Goal: Use online tool/utility: Utilize a website feature to perform a specific function

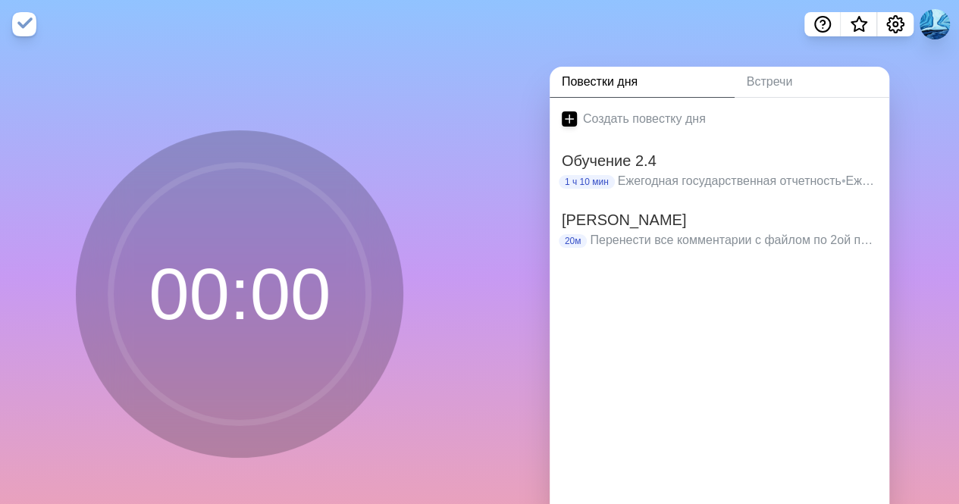
click at [239, 88] on div "00 : 00" at bounding box center [240, 300] width 480 height 503
click at [681, 178] on font "Ежегодная государственная отчетность" at bounding box center [730, 180] width 224 height 13
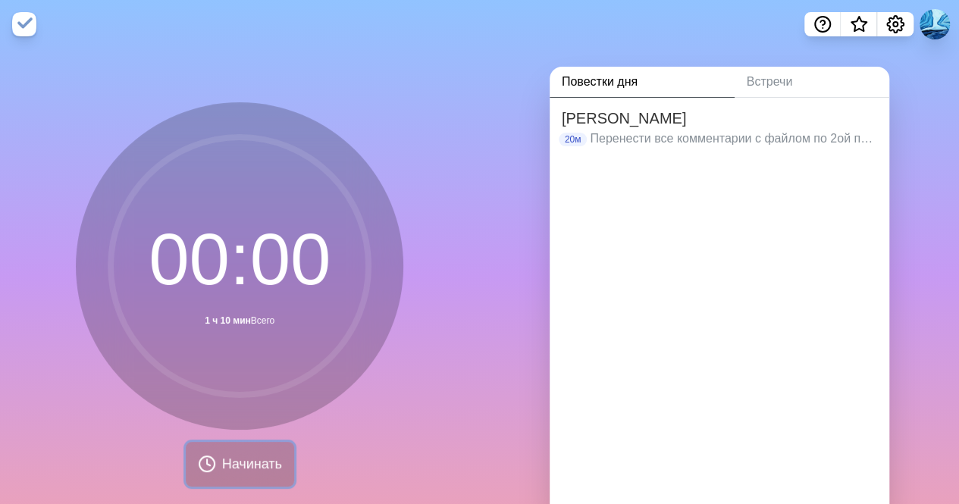
click at [238, 461] on font "Начинать" at bounding box center [252, 463] width 60 height 15
click at [679, 133] on font "Перенести все комментарии с файлом по 2ой программе" at bounding box center [752, 138] width 325 height 13
click at [887, 20] on icon "Настройки" at bounding box center [895, 24] width 18 height 18
click at [893, 26] on circle "Настройки" at bounding box center [895, 24] width 5 height 5
click at [893, 31] on icon "Настройки" at bounding box center [895, 24] width 18 height 18
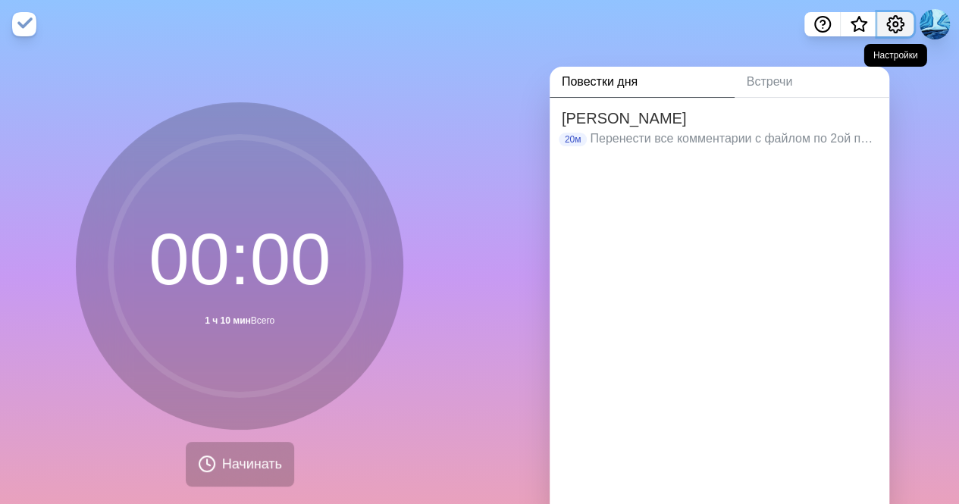
click at [895, 31] on icon "Настройки" at bounding box center [895, 24] width 18 height 18
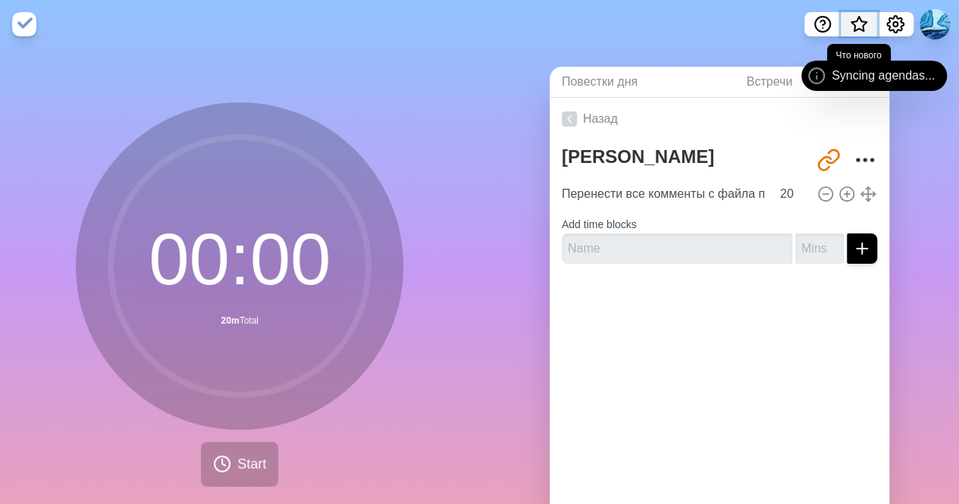
click at [864, 24] on polygon "Что нового" at bounding box center [858, 24] width 15 height 14
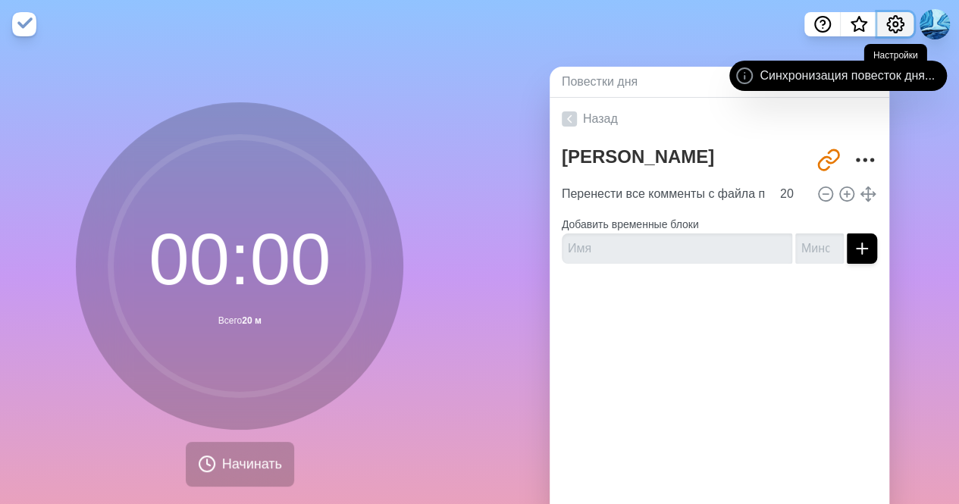
click at [899, 23] on icon "Настройки" at bounding box center [895, 24] width 18 height 18
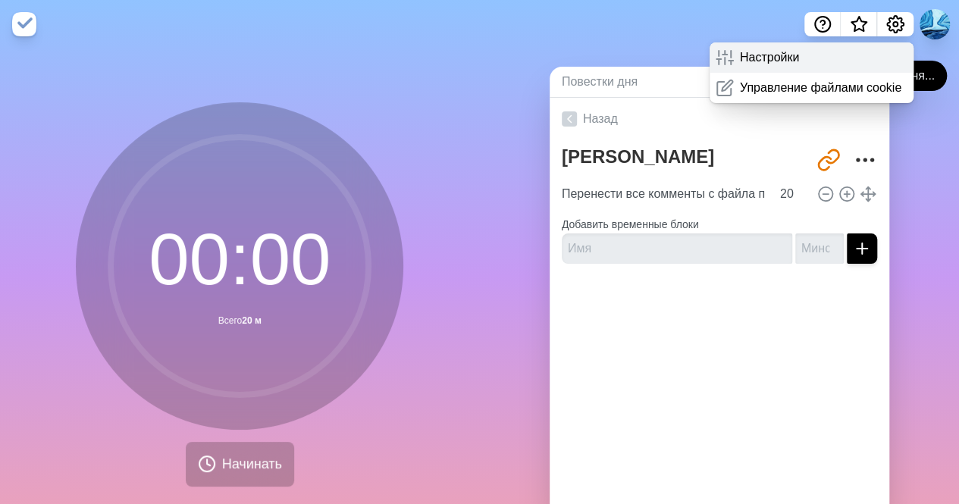
click at [783, 67] on div "Настройки" at bounding box center [812, 57] width 204 height 30
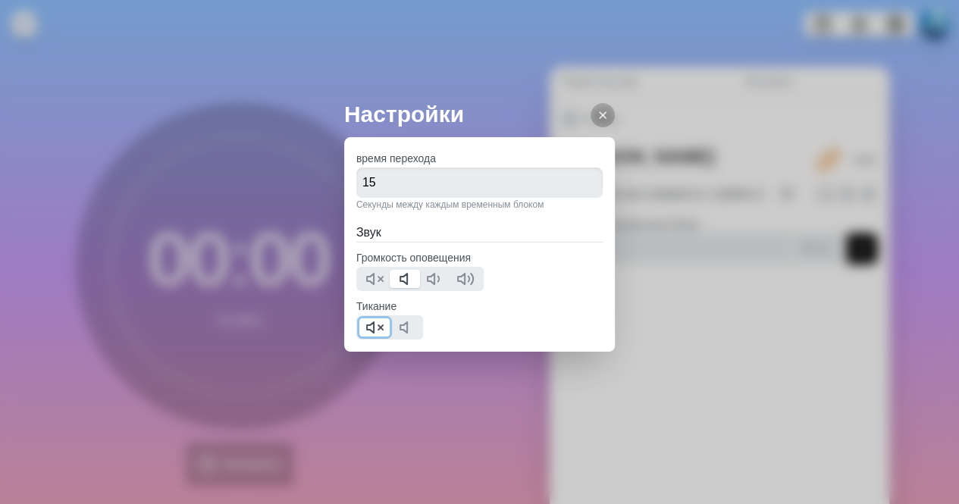
click at [378, 328] on line at bounding box center [380, 327] width 5 height 5
click at [597, 110] on div at bounding box center [603, 115] width 24 height 24
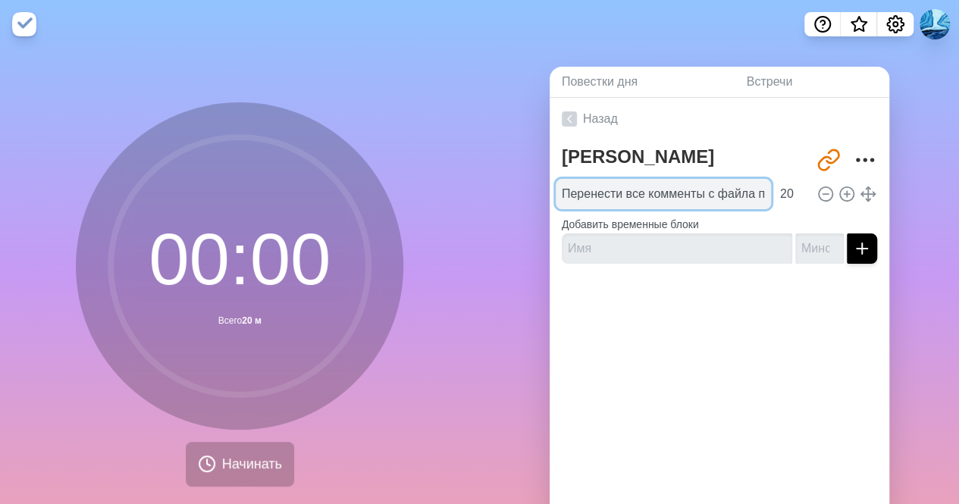
click at [658, 203] on input "Перенести все комменты с файла по 2ой программе" at bounding box center [663, 194] width 215 height 30
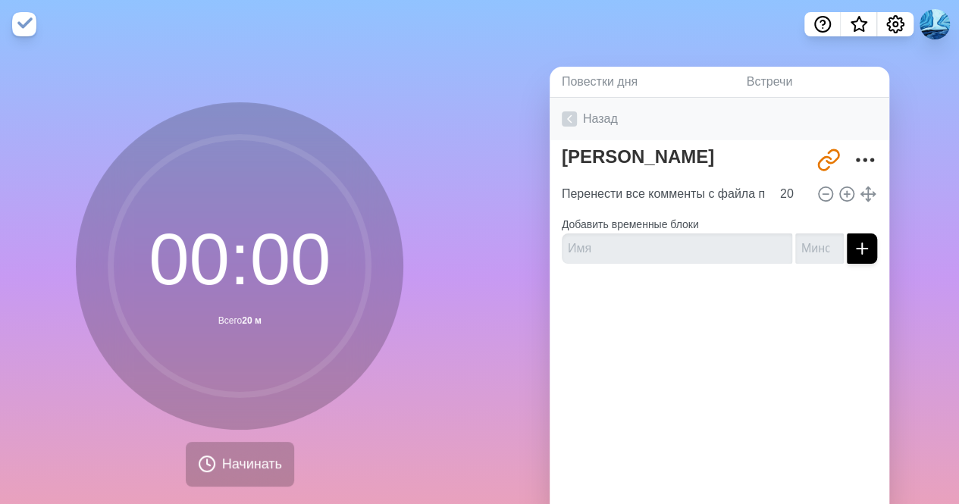
click at [572, 115] on link "Назад" at bounding box center [720, 119] width 340 height 42
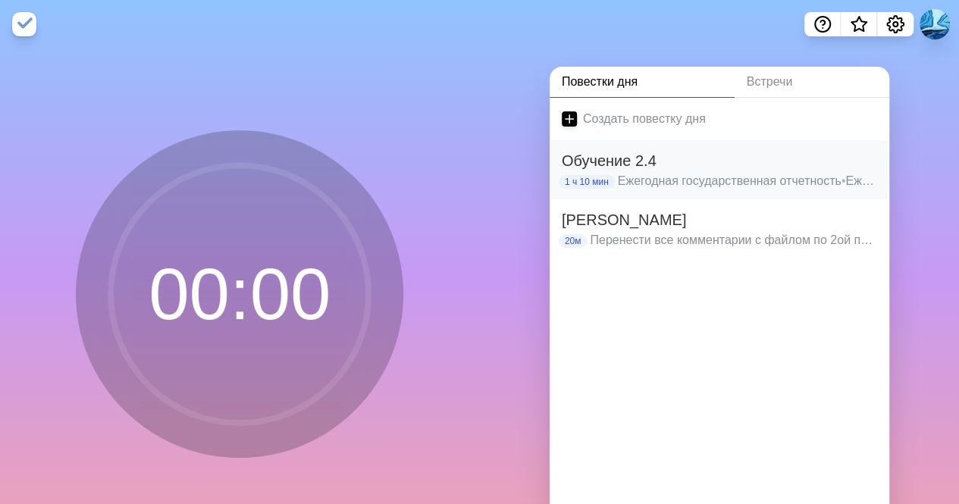
click at [641, 180] on font "Ежегодная государственная отчетность" at bounding box center [730, 180] width 224 height 13
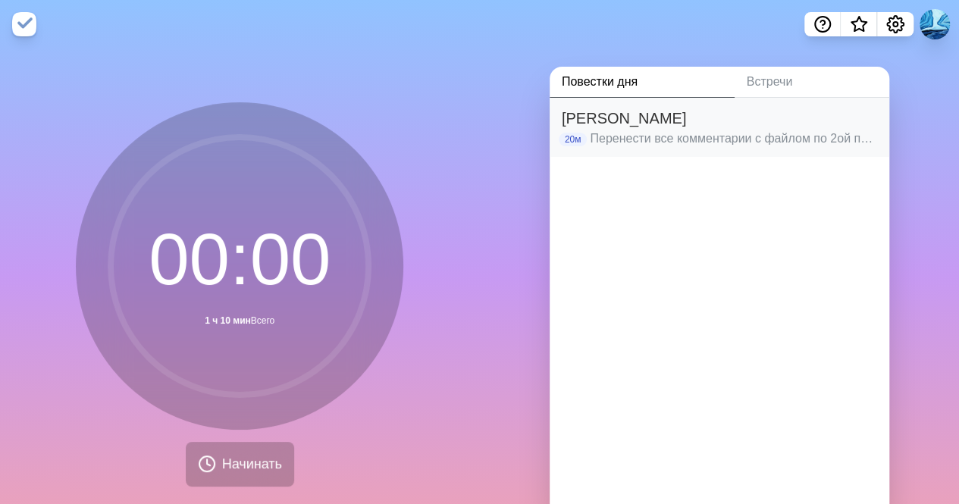
click at [652, 125] on h2 "[PERSON_NAME]" at bounding box center [719, 118] width 315 height 23
click at [30, 23] on img at bounding box center [24, 24] width 24 height 24
click at [33, 28] on img at bounding box center [24, 24] width 24 height 24
click at [32, 27] on img at bounding box center [24, 24] width 24 height 24
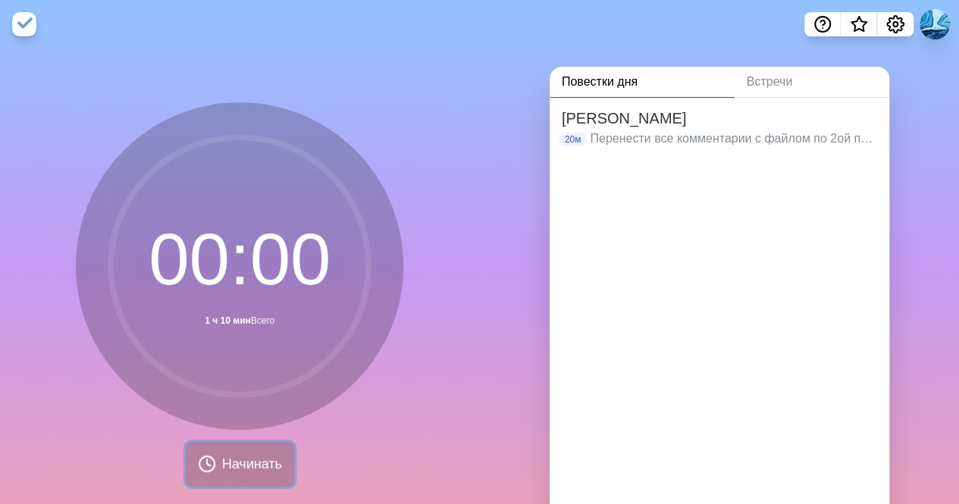
click at [273, 468] on font "Начинать" at bounding box center [252, 463] width 60 height 15
click at [899, 17] on icon "Настройки" at bounding box center [895, 24] width 18 height 18
click at [904, 20] on button "Настройки" at bounding box center [895, 24] width 36 height 24
click at [246, 459] on font "Начинать" at bounding box center [252, 463] width 60 height 15
